Goal: Information Seeking & Learning: Learn about a topic

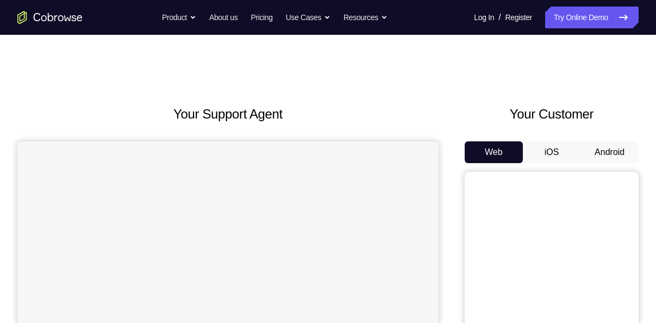
click at [599, 151] on button "Android" at bounding box center [610, 152] width 58 height 22
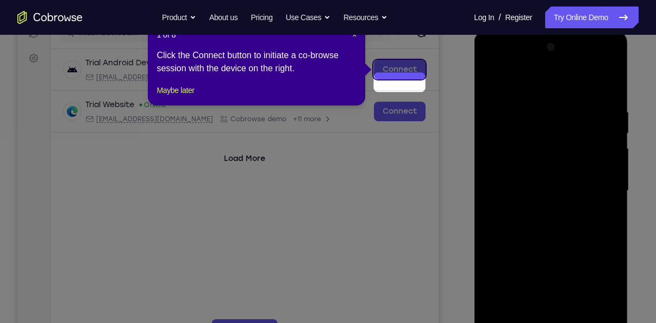
scroll to position [123, 0]
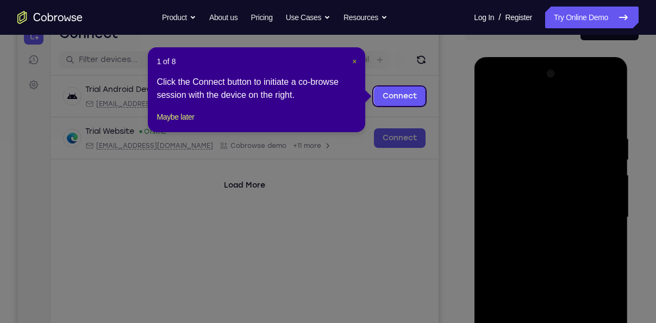
click at [356, 61] on span "×" at bounding box center [354, 61] width 4 height 9
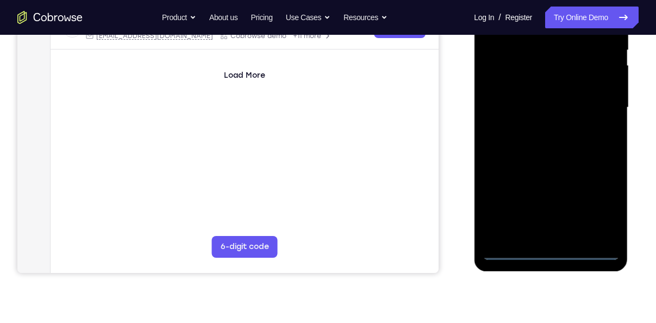
scroll to position [237, 0]
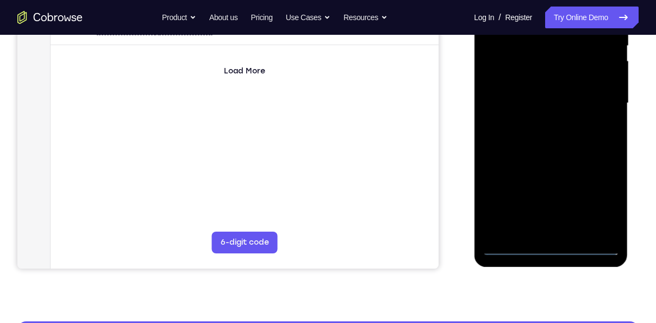
click at [549, 239] on div at bounding box center [550, 103] width 137 height 304
click at [550, 241] on div at bounding box center [550, 103] width 137 height 304
click at [550, 245] on div at bounding box center [550, 103] width 137 height 304
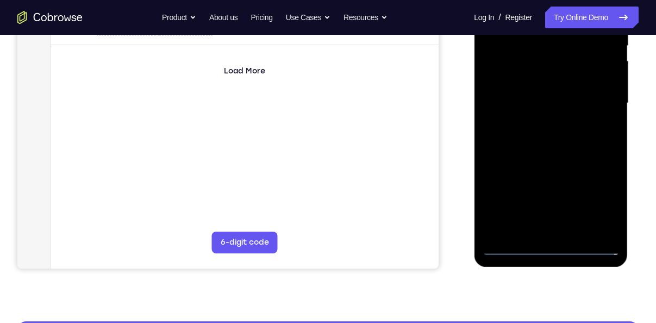
click at [550, 245] on div at bounding box center [550, 103] width 137 height 304
click at [590, 200] on div at bounding box center [550, 103] width 137 height 304
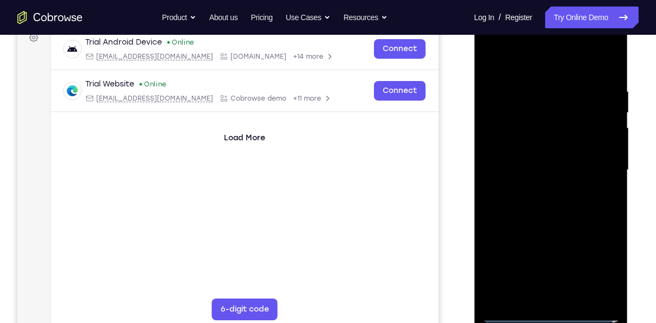
scroll to position [169, 0]
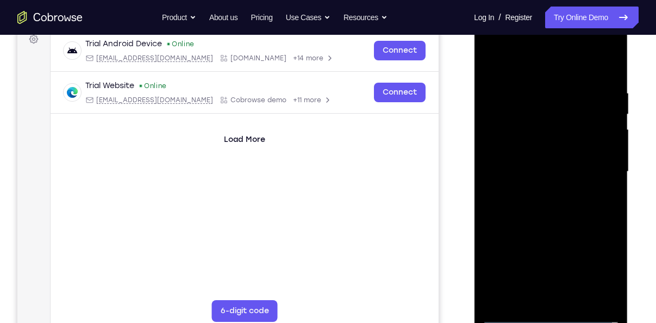
click at [517, 54] on div at bounding box center [550, 172] width 137 height 304
click at [520, 58] on div at bounding box center [550, 172] width 137 height 304
click at [599, 170] on div at bounding box center [550, 172] width 137 height 304
click at [561, 298] on div at bounding box center [550, 172] width 137 height 304
click at [522, 159] on div at bounding box center [550, 172] width 137 height 304
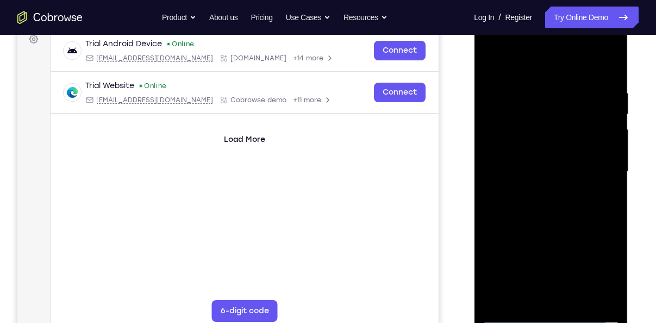
click at [534, 185] on div at bounding box center [550, 172] width 137 height 304
click at [515, 114] on div at bounding box center [550, 172] width 137 height 304
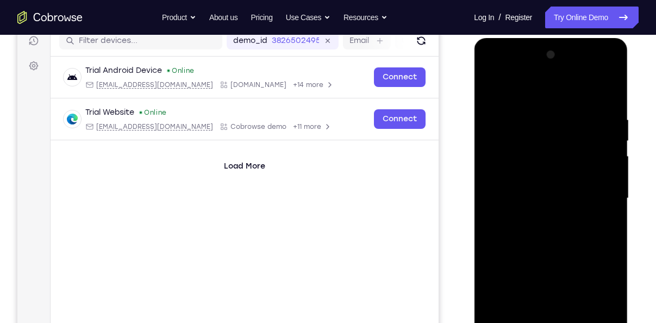
scroll to position [141, 0]
click at [524, 150] on div at bounding box center [550, 199] width 137 height 304
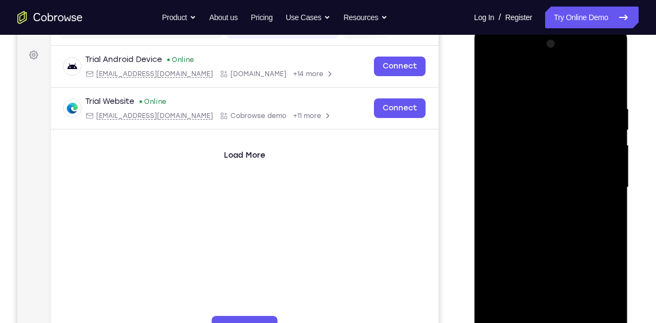
scroll to position [153, 0]
click at [605, 89] on div at bounding box center [550, 187] width 137 height 304
click at [578, 310] on div at bounding box center [550, 187] width 137 height 304
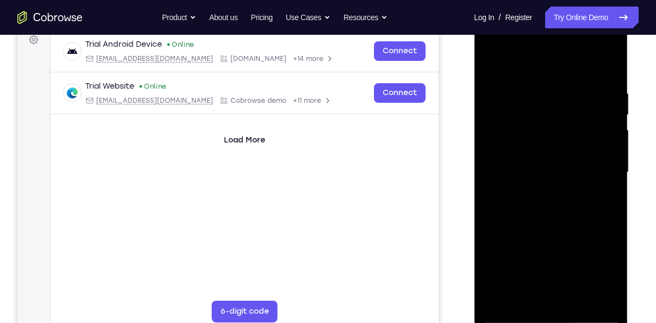
scroll to position [169, 0]
click at [576, 297] on div at bounding box center [550, 172] width 137 height 304
click at [528, 223] on div at bounding box center [550, 172] width 137 height 304
click at [558, 158] on div at bounding box center [550, 172] width 137 height 304
click at [529, 225] on div at bounding box center [550, 172] width 137 height 304
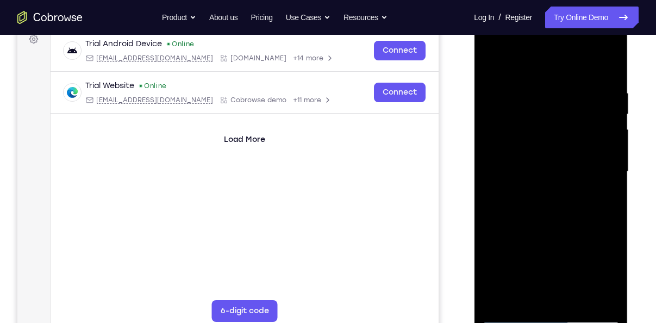
click at [488, 53] on div at bounding box center [550, 172] width 137 height 304
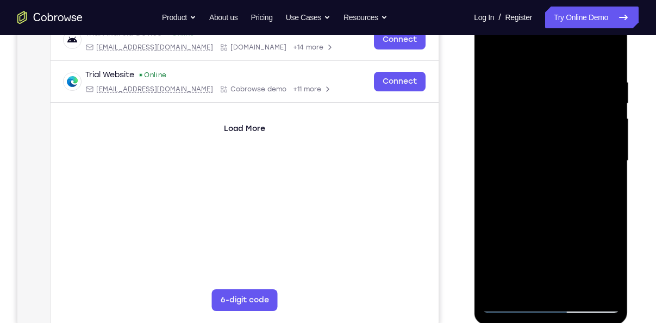
scroll to position [180, 0]
click at [598, 159] on div at bounding box center [550, 160] width 137 height 304
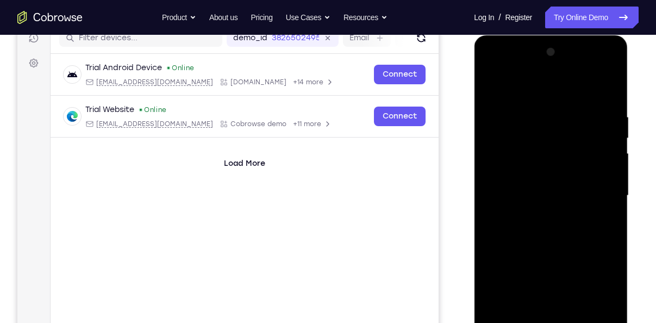
scroll to position [141, 0]
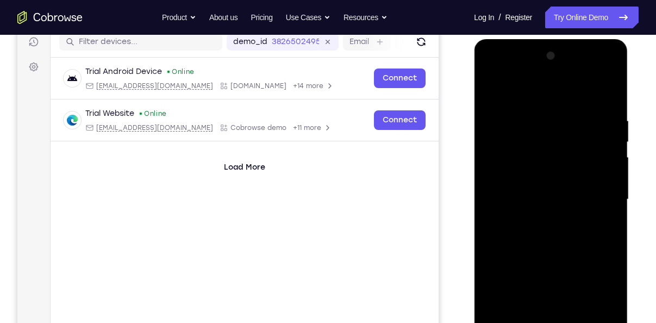
click at [540, 118] on div at bounding box center [550, 199] width 137 height 304
click at [616, 209] on div at bounding box center [550, 199] width 137 height 304
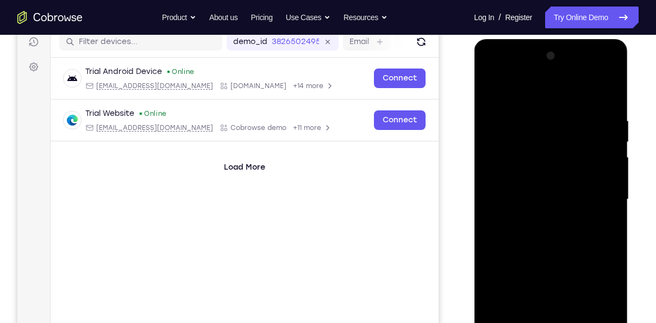
click at [616, 209] on div at bounding box center [550, 199] width 137 height 304
click at [609, 210] on div at bounding box center [550, 199] width 137 height 304
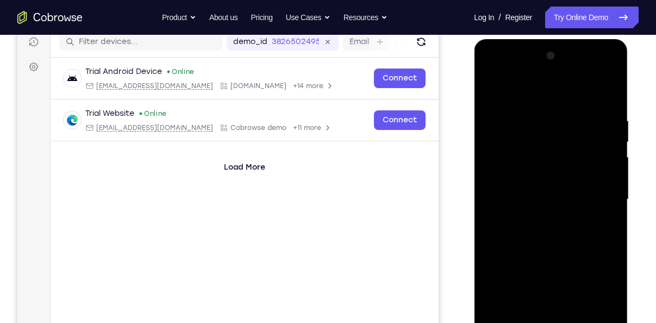
click at [609, 210] on div at bounding box center [550, 199] width 137 height 304
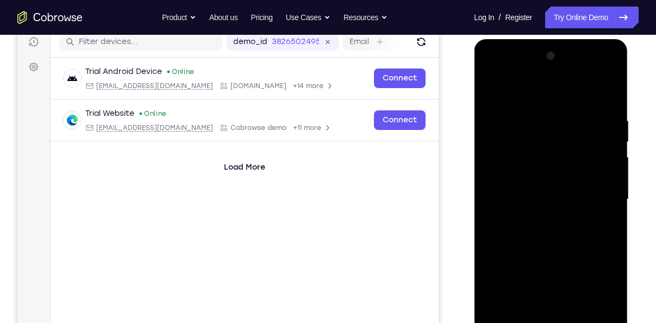
click at [609, 210] on div at bounding box center [550, 199] width 137 height 304
click at [608, 96] on div at bounding box center [550, 199] width 137 height 304
drag, startPoint x: 565, startPoint y: 155, endPoint x: 586, endPoint y: 317, distance: 163.3
click at [586, 317] on div at bounding box center [550, 199] width 137 height 304
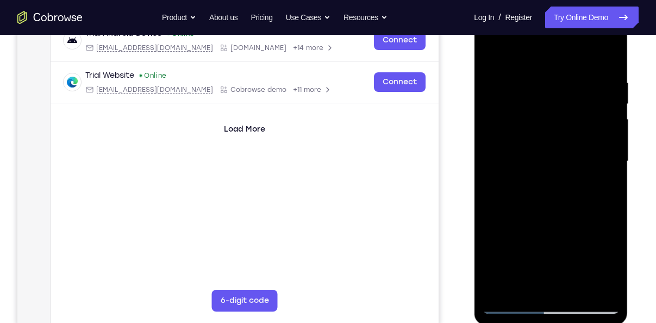
scroll to position [181, 0]
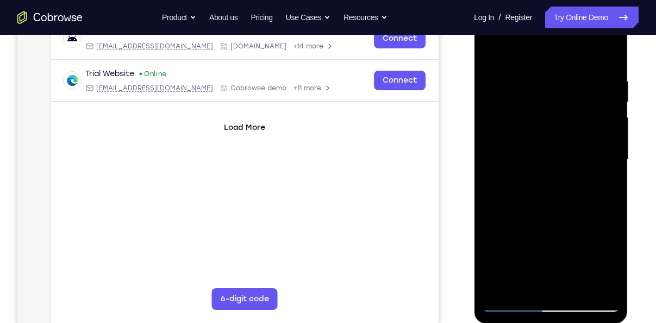
click at [537, 70] on div at bounding box center [550, 160] width 137 height 304
click at [606, 163] on div at bounding box center [550, 160] width 137 height 304
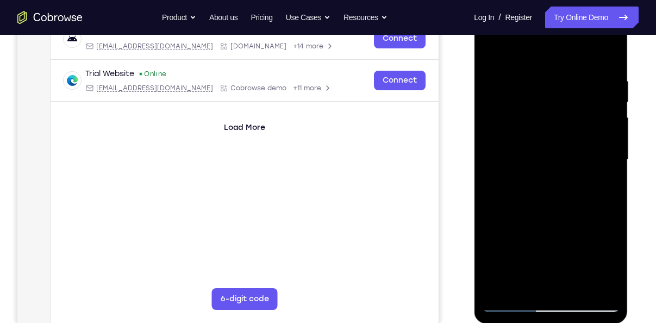
click at [606, 163] on div at bounding box center [550, 160] width 137 height 304
click at [598, 151] on div at bounding box center [550, 160] width 137 height 304
drag, startPoint x: 513, startPoint y: 151, endPoint x: 655, endPoint y: 152, distance: 142.5
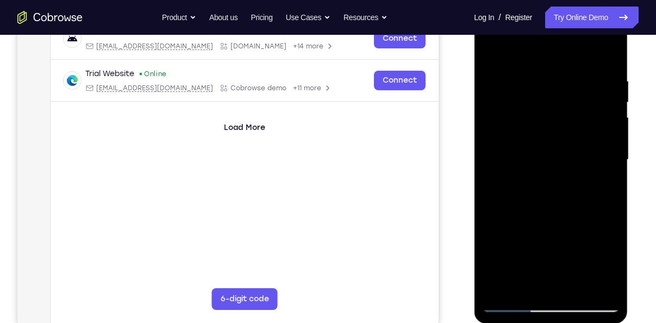
click at [629, 152] on html "Online web based iOS Simulators and Android Emulators. Run iPhone, iPad, Mobile…" at bounding box center [551, 162] width 155 height 326
click at [606, 53] on div at bounding box center [550, 160] width 137 height 304
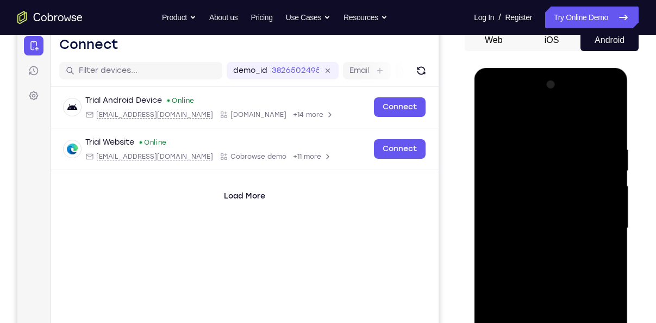
scroll to position [113, 0]
drag, startPoint x: 563, startPoint y: 186, endPoint x: 561, endPoint y: 121, distance: 65.3
click at [561, 121] on div at bounding box center [550, 228] width 137 height 304
drag, startPoint x: 543, startPoint y: 206, endPoint x: 538, endPoint y: 144, distance: 61.6
click at [538, 144] on div at bounding box center [550, 228] width 137 height 304
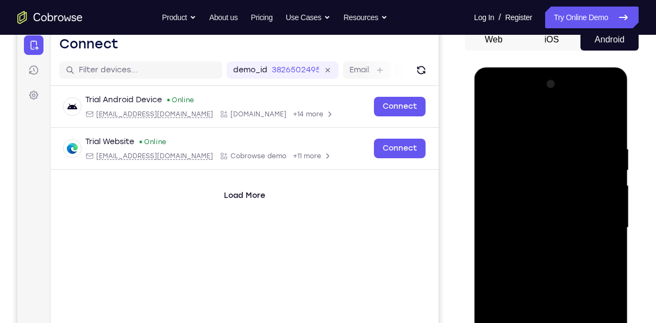
drag, startPoint x: 541, startPoint y: 267, endPoint x: 539, endPoint y: 152, distance: 115.3
click at [539, 152] on div at bounding box center [550, 228] width 137 height 304
drag, startPoint x: 550, startPoint y: 213, endPoint x: 547, endPoint y: 139, distance: 73.5
click at [547, 139] on div at bounding box center [550, 228] width 137 height 304
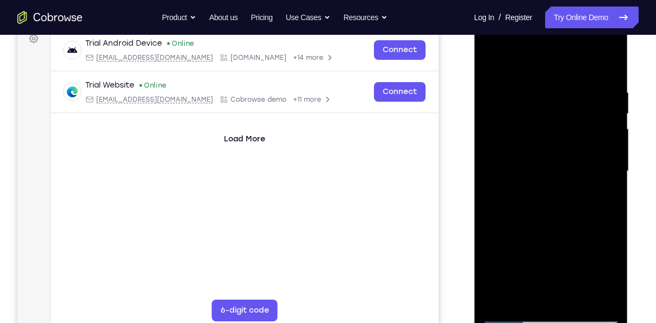
scroll to position [169, 0]
drag, startPoint x: 552, startPoint y: 145, endPoint x: 543, endPoint y: 96, distance: 49.9
click at [543, 96] on div at bounding box center [550, 172] width 137 height 304
drag, startPoint x: 543, startPoint y: 193, endPoint x: 536, endPoint y: 71, distance: 122.5
click at [536, 71] on div at bounding box center [550, 172] width 137 height 304
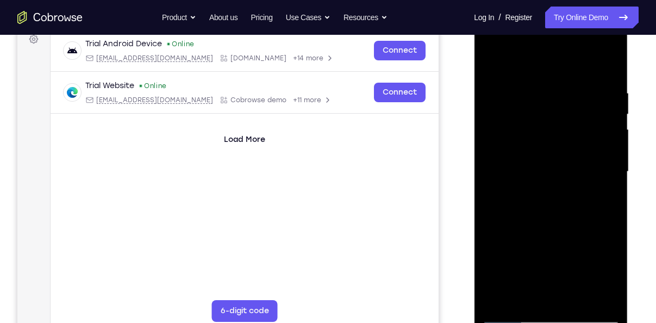
drag, startPoint x: 556, startPoint y: 198, endPoint x: 547, endPoint y: 113, distance: 85.9
click at [547, 113] on div at bounding box center [550, 172] width 137 height 304
drag, startPoint x: 548, startPoint y: 219, endPoint x: 546, endPoint y: 121, distance: 97.9
click at [546, 121] on div at bounding box center [550, 172] width 137 height 304
drag, startPoint x: 550, startPoint y: 207, endPoint x: 548, endPoint y: 113, distance: 93.6
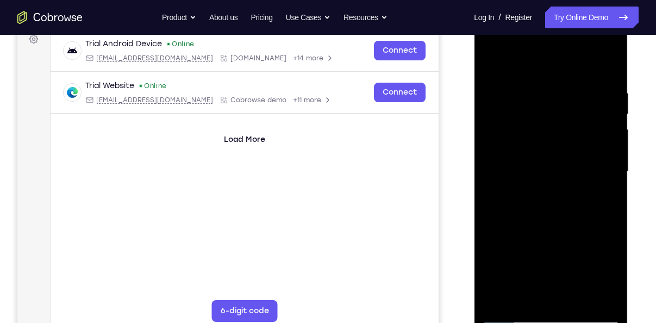
click at [548, 113] on div at bounding box center [550, 172] width 137 height 304
drag, startPoint x: 556, startPoint y: 188, endPoint x: 555, endPoint y: 120, distance: 68.5
click at [555, 120] on div at bounding box center [550, 172] width 137 height 304
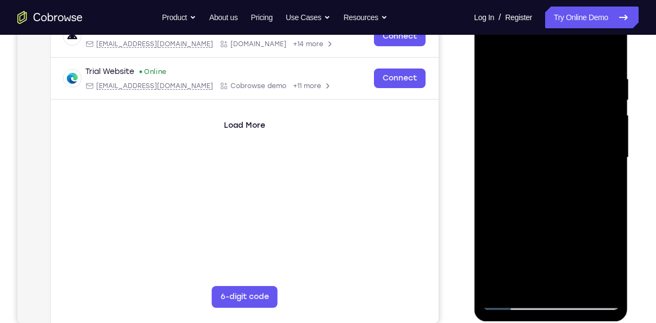
scroll to position [163, 0]
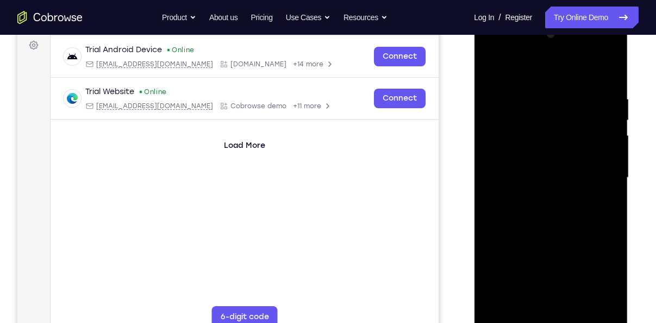
click at [609, 63] on div at bounding box center [550, 178] width 137 height 304
drag, startPoint x: 539, startPoint y: 112, endPoint x: 558, endPoint y: 225, distance: 114.2
click at [558, 225] on div at bounding box center [550, 178] width 137 height 304
click at [493, 71] on div at bounding box center [550, 178] width 137 height 304
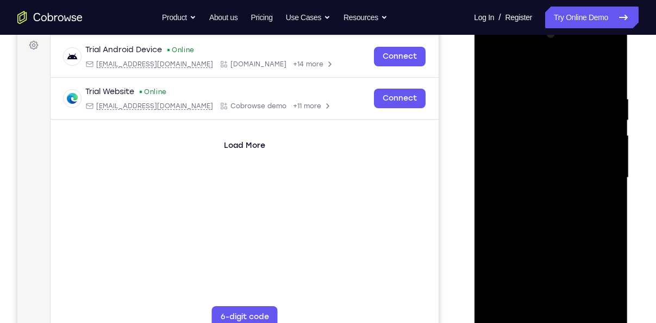
drag, startPoint x: 526, startPoint y: 111, endPoint x: 561, endPoint y: 273, distance: 166.1
click at [561, 273] on div at bounding box center [550, 178] width 137 height 304
click at [570, 95] on div at bounding box center [550, 178] width 137 height 304
click at [608, 163] on div at bounding box center [550, 178] width 137 height 304
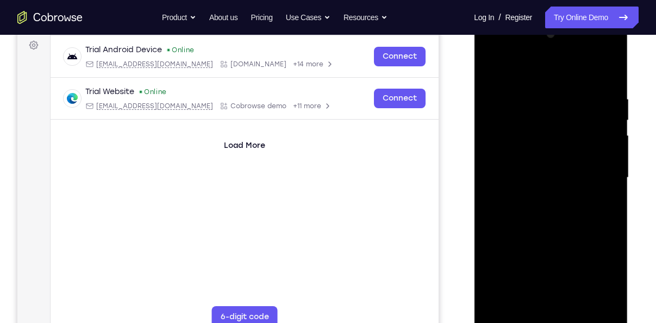
click at [608, 163] on div at bounding box center [550, 178] width 137 height 304
click at [606, 72] on div at bounding box center [550, 178] width 137 height 304
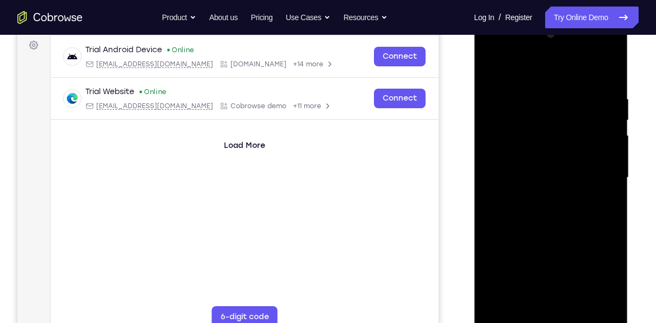
drag, startPoint x: 567, startPoint y: 195, endPoint x: 571, endPoint y: 116, distance: 78.9
click at [571, 116] on div at bounding box center [550, 178] width 137 height 304
drag, startPoint x: 562, startPoint y: 238, endPoint x: 570, endPoint y: 139, distance: 98.8
click at [570, 139] on div at bounding box center [550, 178] width 137 height 304
drag, startPoint x: 556, startPoint y: 281, endPoint x: 553, endPoint y: 172, distance: 108.8
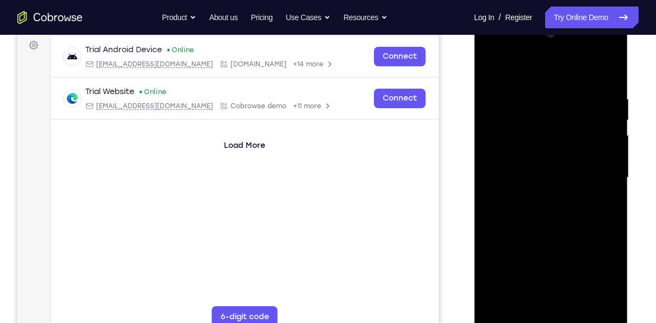
click at [553, 172] on div at bounding box center [550, 178] width 137 height 304
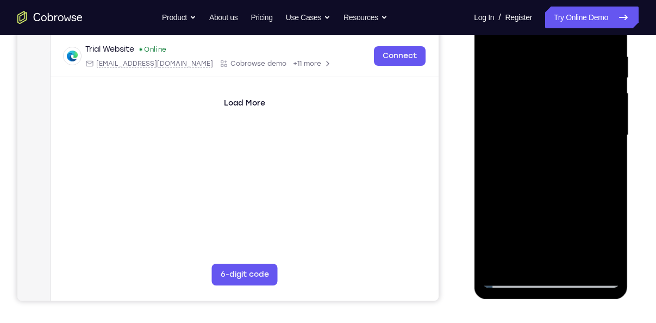
click at [577, 259] on div at bounding box center [550, 135] width 137 height 304
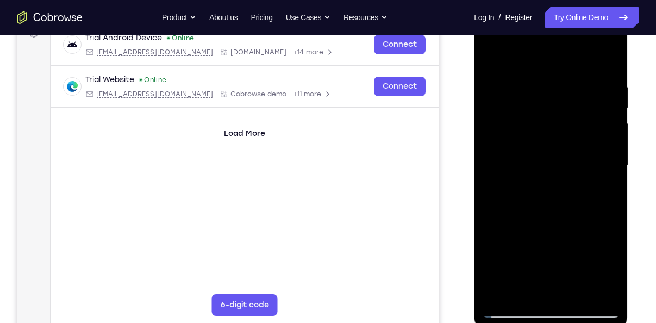
click at [541, 69] on div at bounding box center [550, 166] width 137 height 304
click at [587, 67] on div at bounding box center [550, 166] width 137 height 304
click at [540, 75] on div at bounding box center [550, 166] width 137 height 304
click at [492, 55] on div at bounding box center [550, 166] width 137 height 304
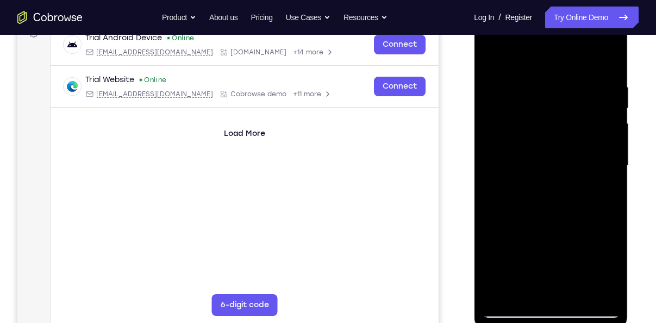
click at [493, 55] on div at bounding box center [550, 166] width 137 height 304
drag, startPoint x: 537, startPoint y: 117, endPoint x: 562, endPoint y: 271, distance: 155.9
click at [562, 271] on div at bounding box center [550, 166] width 137 height 304
drag, startPoint x: 561, startPoint y: 166, endPoint x: 573, endPoint y: 328, distance: 162.5
click at [573, 322] on div at bounding box center [551, 167] width 154 height 324
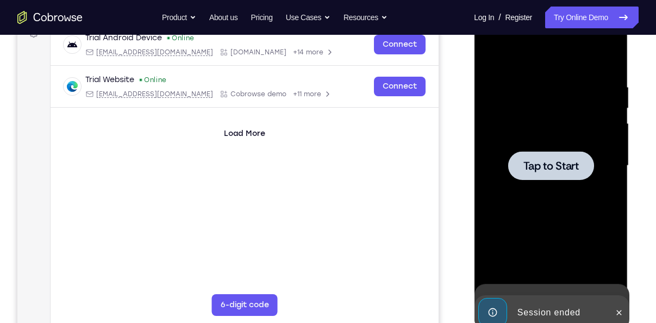
click at [532, 84] on div at bounding box center [550, 166] width 137 height 304
